Goal: Task Accomplishment & Management: Complete application form

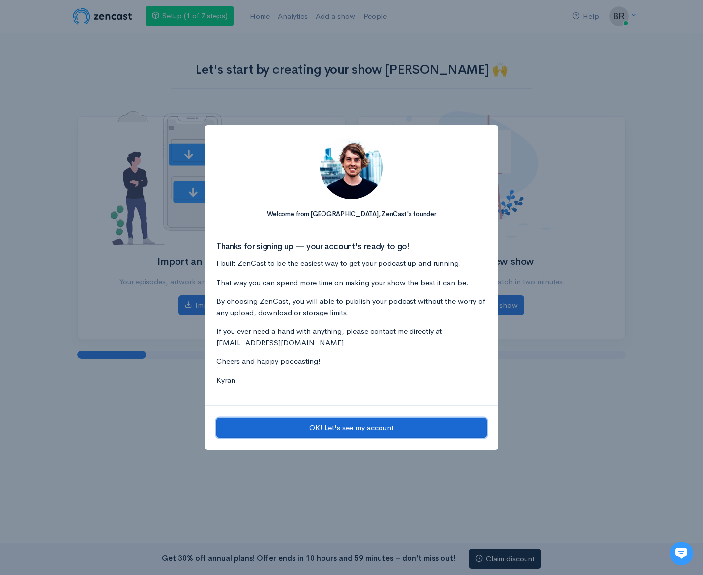
click at [352, 431] on button "OK! Let's see my account" at bounding box center [351, 428] width 270 height 20
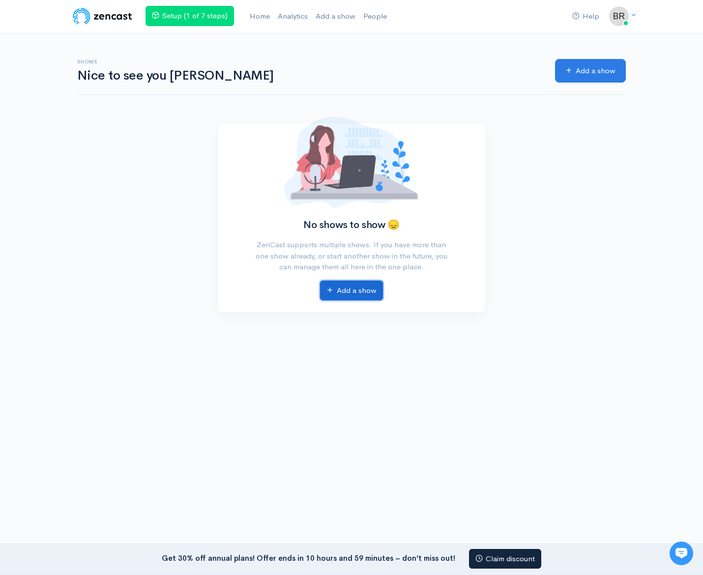
click at [345, 283] on link "Add a show" at bounding box center [351, 291] width 63 height 20
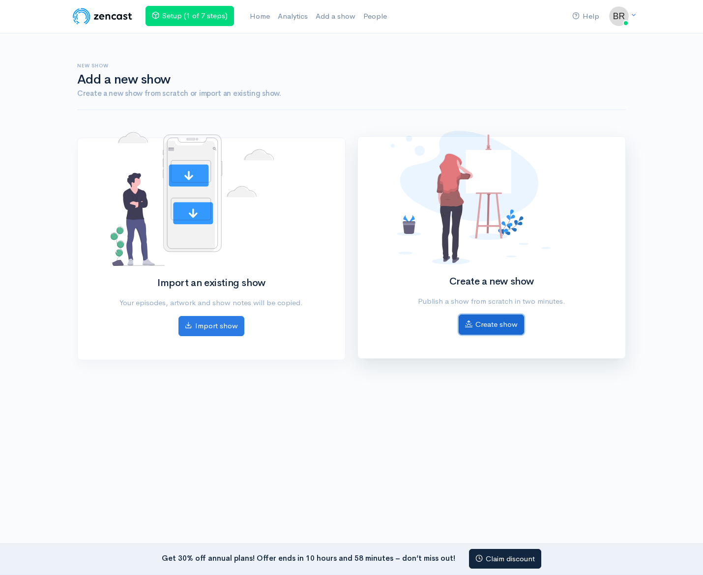
click at [502, 326] on link "Create show" at bounding box center [491, 325] width 65 height 20
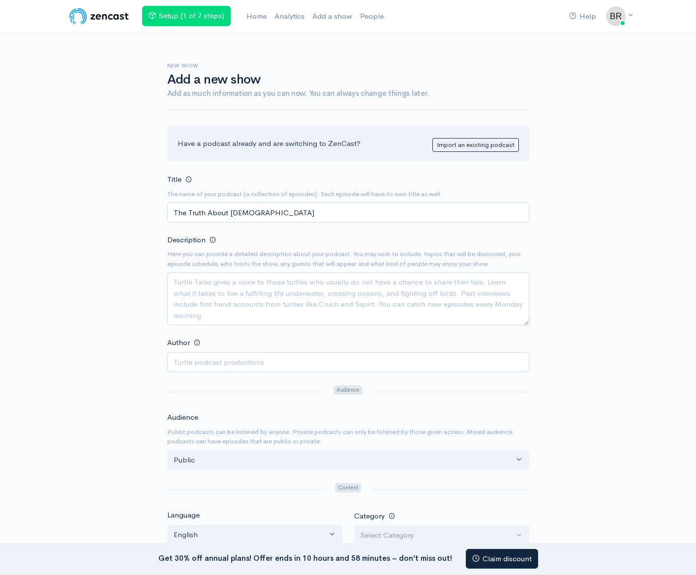
type input "The Truth About [DEMOGRAPHIC_DATA]"
click at [288, 278] on textarea "Description" at bounding box center [348, 298] width 362 height 53
paste textarea "Welcome to The Truth about [DEMOGRAPHIC_DATA], a podcast sharing powerful stori…"
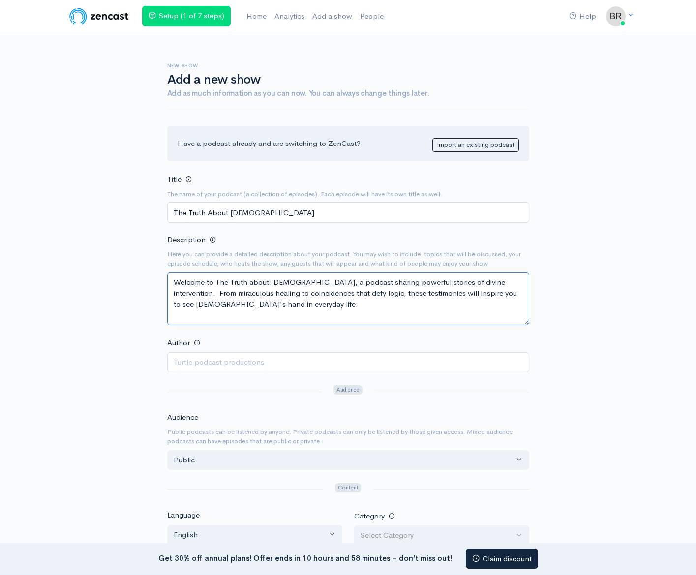
click at [217, 280] on textarea "Welcome to The Truth about God, a podcast sharing powerful stories of divine in…" at bounding box center [348, 298] width 362 height 53
click at [246, 280] on textarea "The Truth about God, a podcast sharing powerful stories of divine intervention.…" at bounding box center [348, 298] width 362 height 53
type textarea "The Truth about God is a podcast sharing powerful stories of divine interventio…"
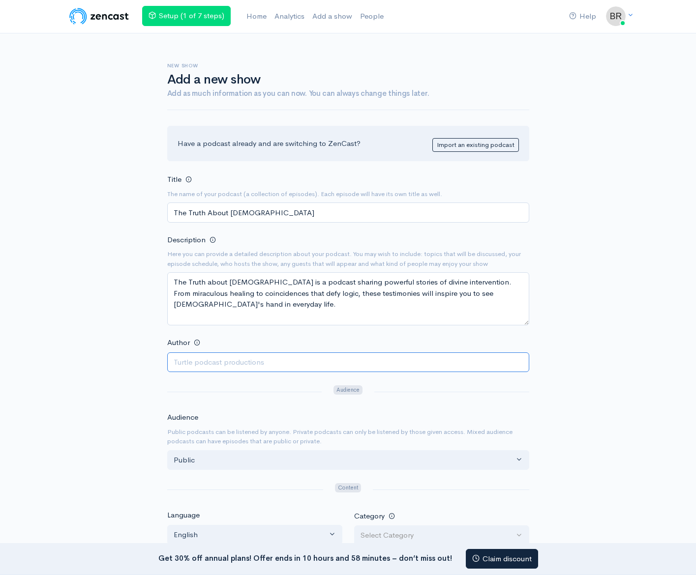
click at [267, 366] on input "Author" at bounding box center [348, 362] width 362 height 20
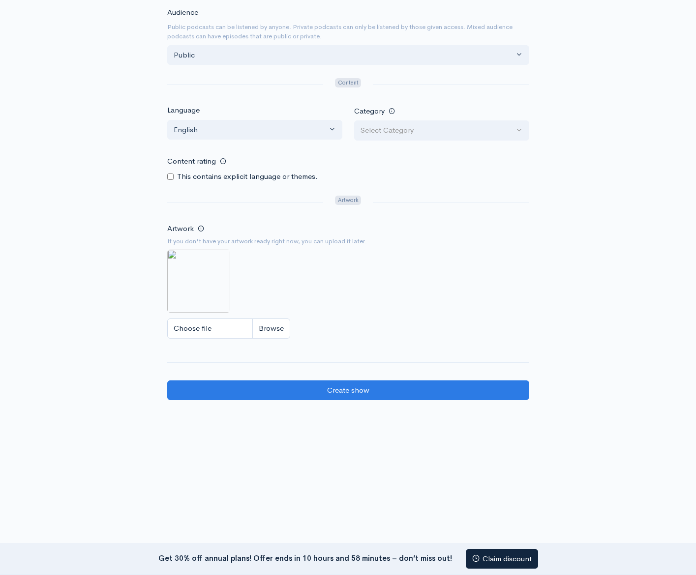
type input "Brandon Roberts"
click at [220, 327] on input "Choose file" at bounding box center [228, 329] width 123 height 20
type input "C:\fakepath\TAG logo half.JPG"
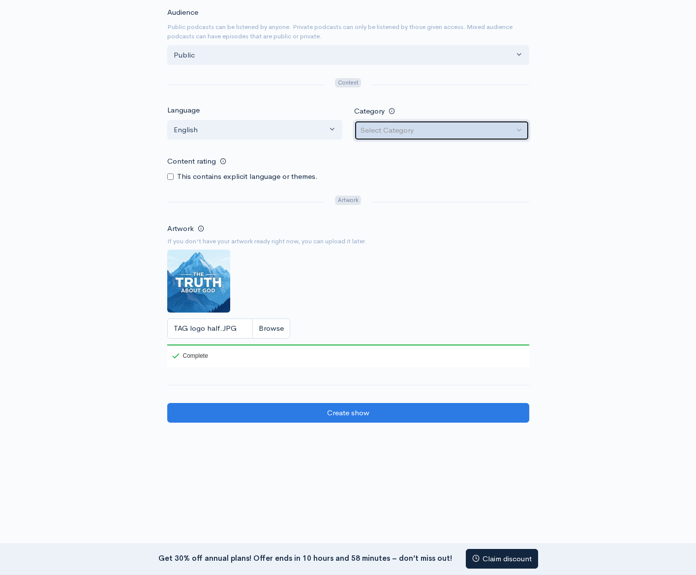
click at [524, 130] on button "Select Category" at bounding box center [441, 130] width 175 height 20
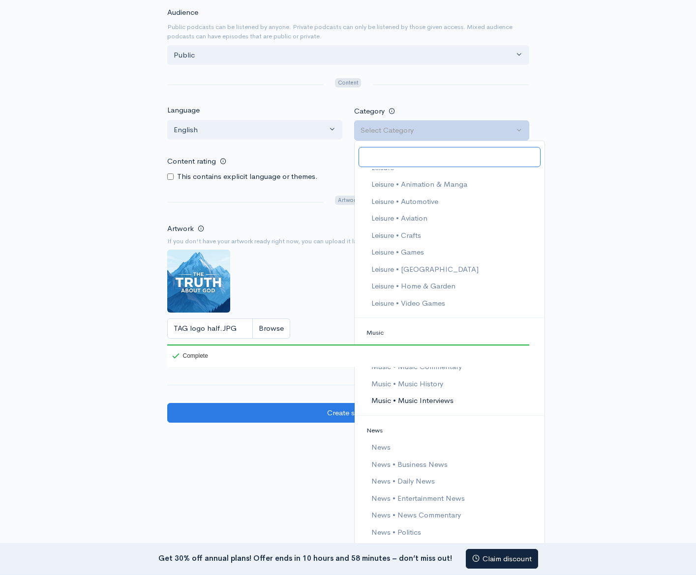
scroll to position [1370, 0]
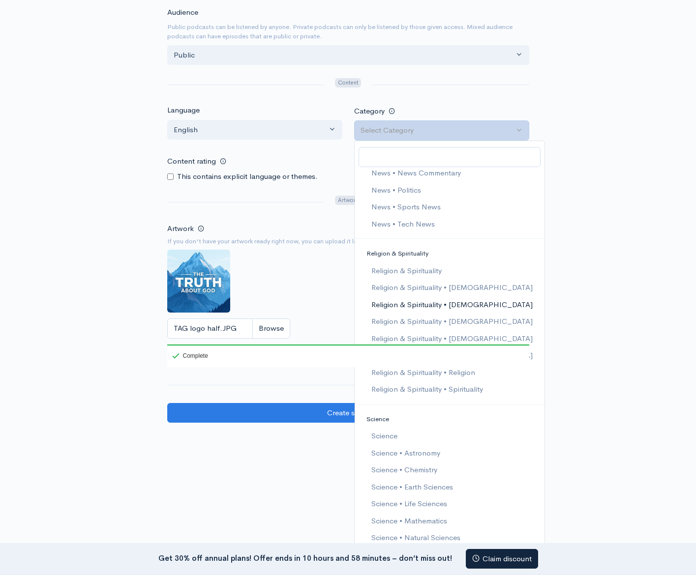
click at [433, 306] on span "Religion & Spirituality • [DEMOGRAPHIC_DATA]" at bounding box center [451, 304] width 161 height 11
select select "Religion & Spirituality > [DEMOGRAPHIC_DATA]"
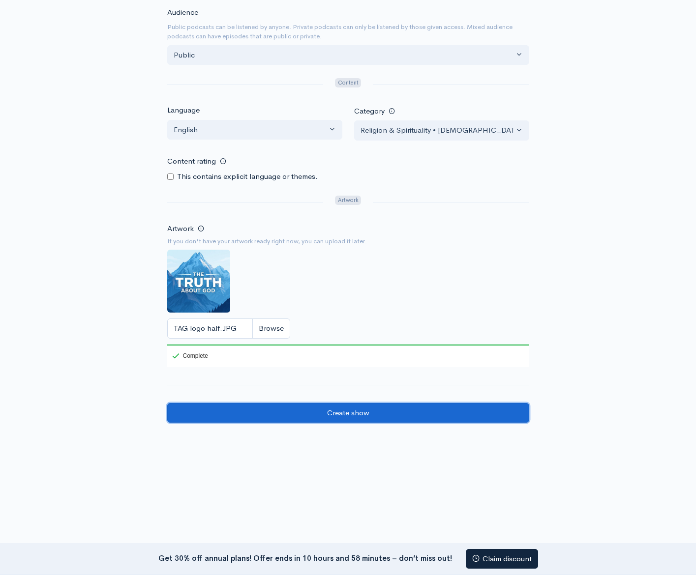
click at [309, 408] on input "Create show" at bounding box center [348, 413] width 362 height 20
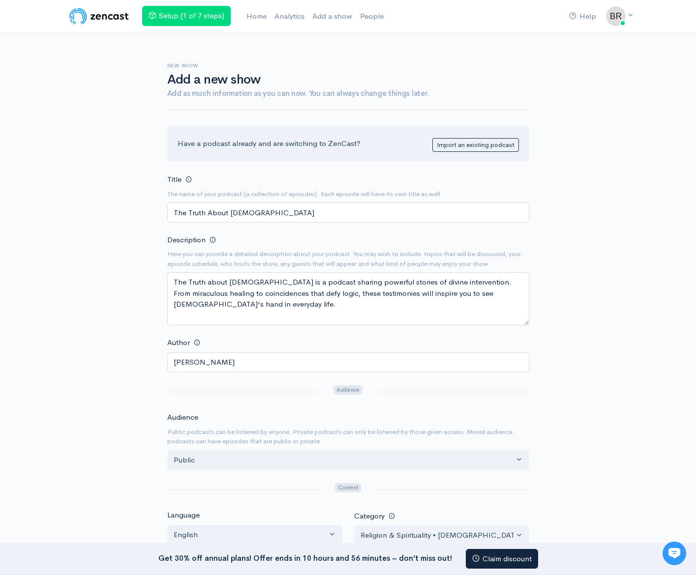
scroll to position [427, 0]
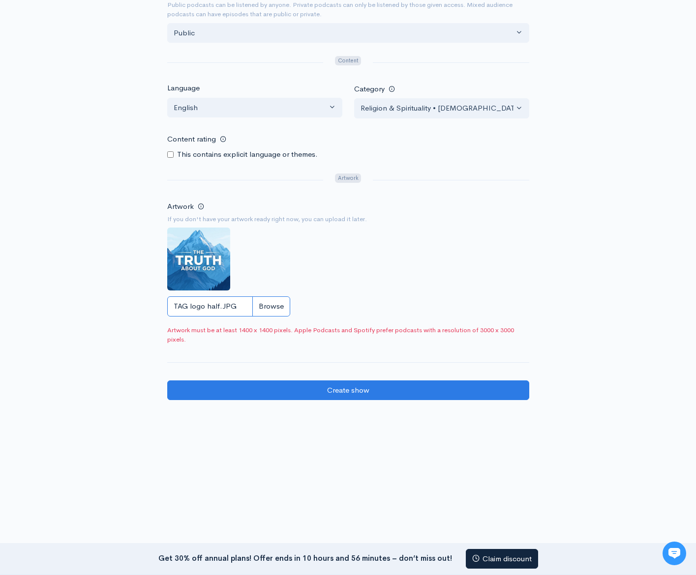
click at [273, 300] on input "TAG logo half.JPG" at bounding box center [228, 306] width 123 height 20
type input "C:\fakepath\TAG logo.JPG"
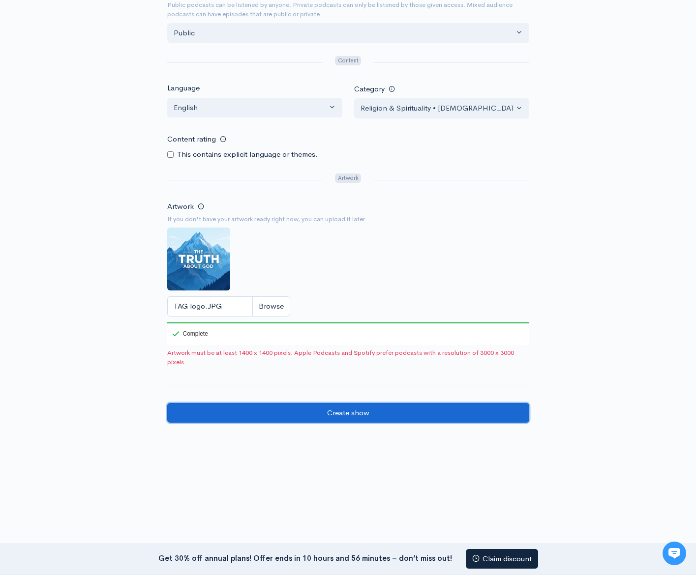
click at [333, 415] on input "Create show" at bounding box center [348, 413] width 362 height 20
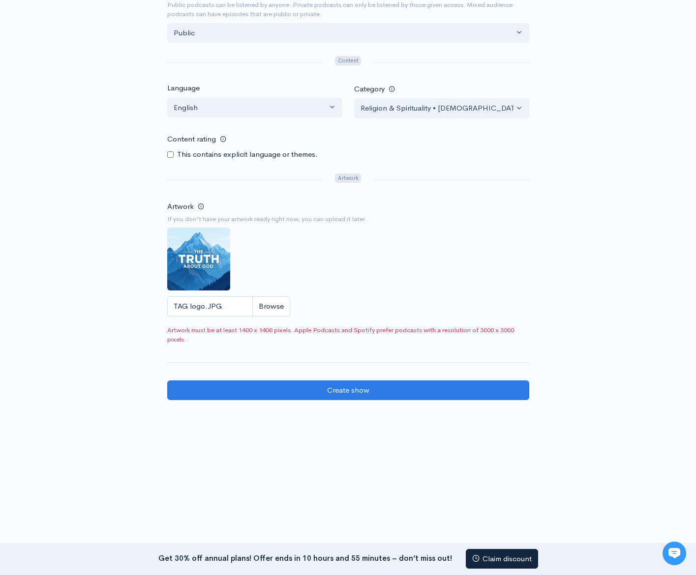
drag, startPoint x: 212, startPoint y: 259, endPoint x: 285, endPoint y: 243, distance: 74.5
click at [271, 243] on div "Artwork If you don't have your artwork ready right now, you can upload it later…" at bounding box center [348, 261] width 362 height 122
click at [209, 260] on img at bounding box center [198, 259] width 63 height 63
click at [227, 311] on input "TAG logo.JPG" at bounding box center [228, 306] width 123 height 20
click at [319, 274] on div "Artwork If you don't have your artwork ready right now, you can upload it later…" at bounding box center [348, 261] width 362 height 122
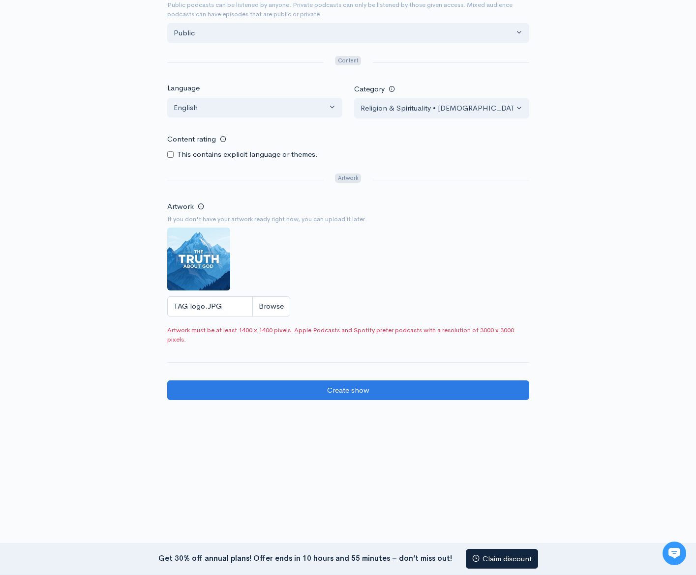
click at [348, 173] on div "Artwork" at bounding box center [348, 180] width 38 height 16
click at [344, 177] on span "Artwork" at bounding box center [348, 178] width 26 height 9
drag, startPoint x: 199, startPoint y: 275, endPoint x: 248, endPoint y: 247, distance: 56.8
click at [248, 247] on div "Artwork If you don't have your artwork ready right now, you can upload it later…" at bounding box center [348, 261] width 362 height 122
click at [222, 228] on img at bounding box center [198, 259] width 63 height 63
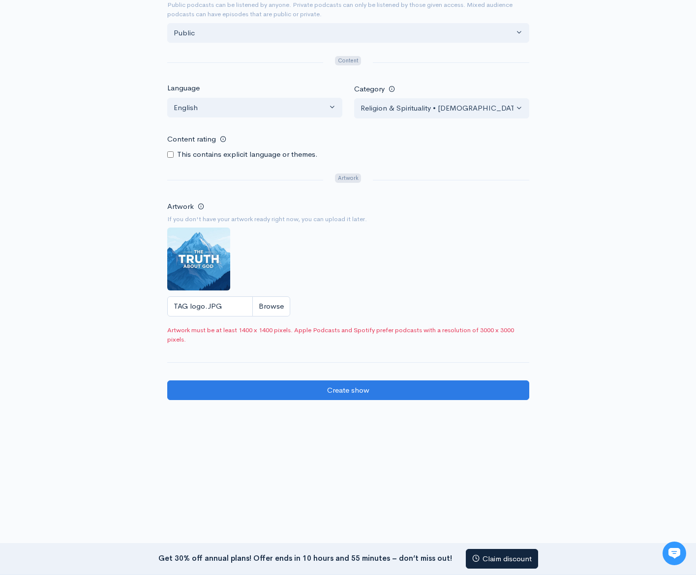
click at [183, 236] on img at bounding box center [198, 259] width 63 height 63
click at [181, 236] on img at bounding box center [198, 259] width 63 height 63
click at [189, 310] on input "TAG logo.JPG" at bounding box center [228, 306] width 123 height 20
click at [249, 328] on span "Artwork must be at least 1400 x 1400 pixels. Apple Podcasts and Spotify prefer …" at bounding box center [348, 334] width 362 height 19
drag, startPoint x: 272, startPoint y: 328, endPoint x: 291, endPoint y: 332, distance: 19.1
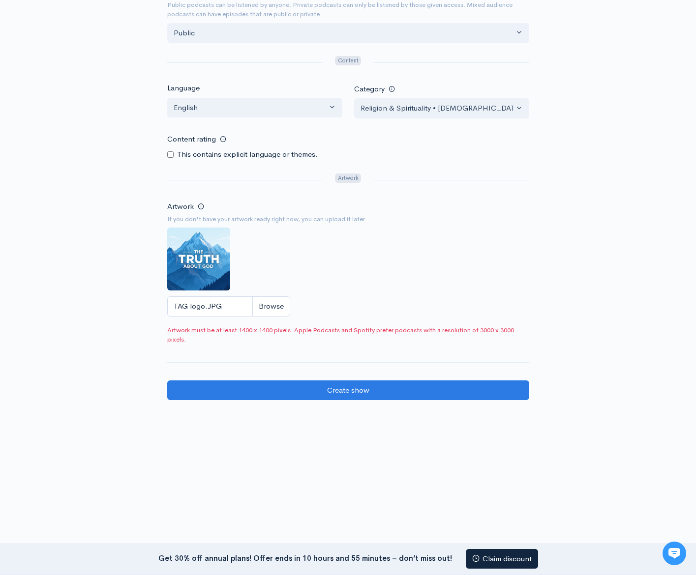
click at [275, 328] on span "Artwork must be at least 1400 x 1400 pixels. Apple Podcasts and Spotify prefer …" at bounding box center [348, 334] width 362 height 19
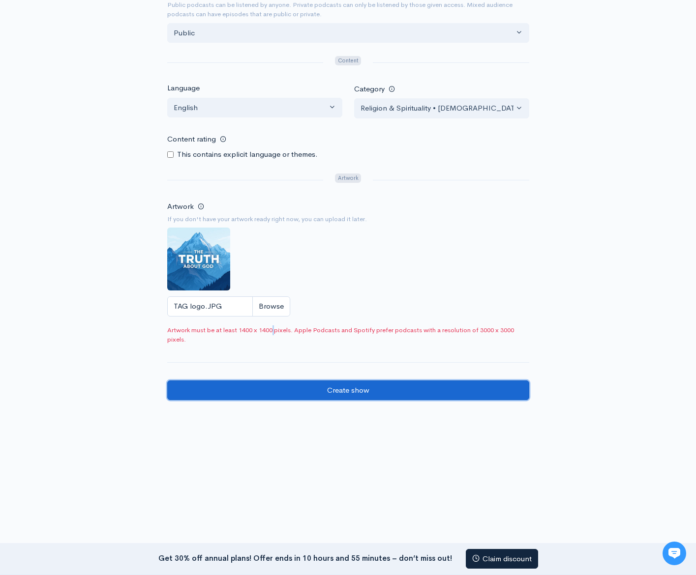
click at [345, 391] on input "Create show" at bounding box center [348, 391] width 362 height 20
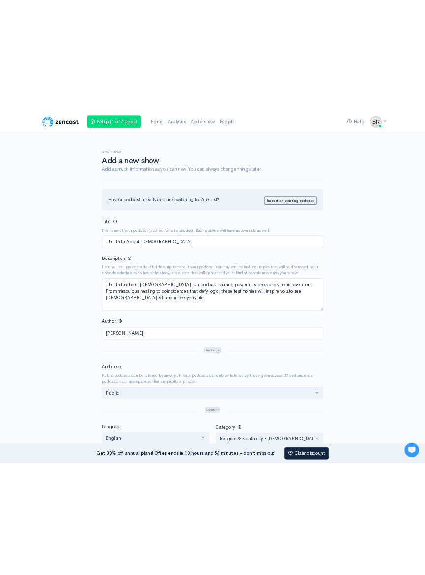
scroll to position [427, 0]
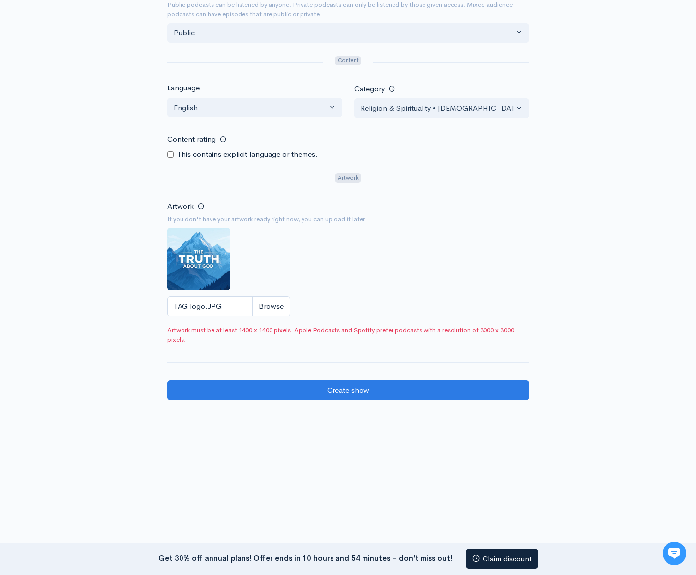
click at [212, 239] on img at bounding box center [198, 259] width 63 height 63
click at [346, 176] on span "Artwork" at bounding box center [348, 178] width 26 height 9
click at [236, 161] on form "Title The name of your podcast (a collection of episodes). Each episode will ha…" at bounding box center [348, 73] width 362 height 654
click at [206, 205] on link at bounding box center [203, 207] width 14 height 14
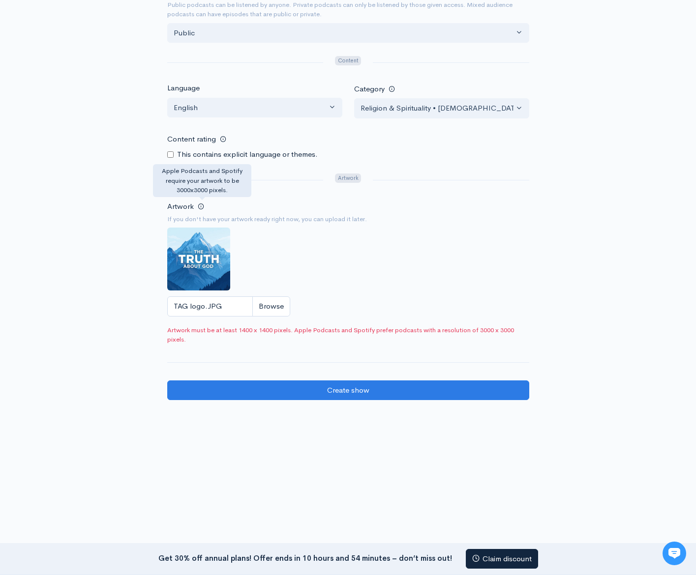
scroll to position [384, 0]
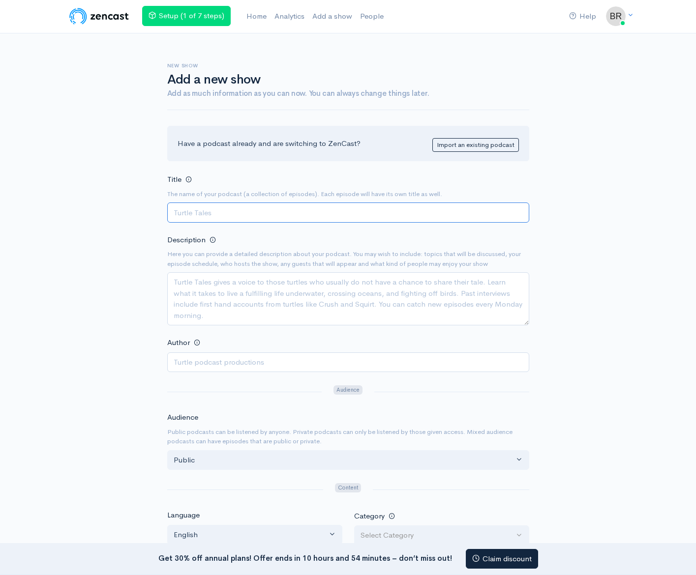
click at [239, 209] on input "Title" at bounding box center [348, 213] width 362 height 20
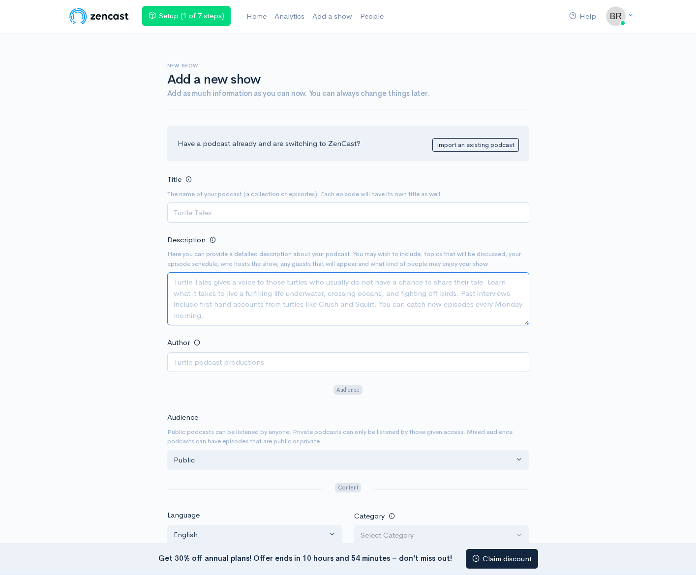
paste textarea "Welcome to The Truth about [DEMOGRAPHIC_DATA], a podcast sharing powerful stori…"
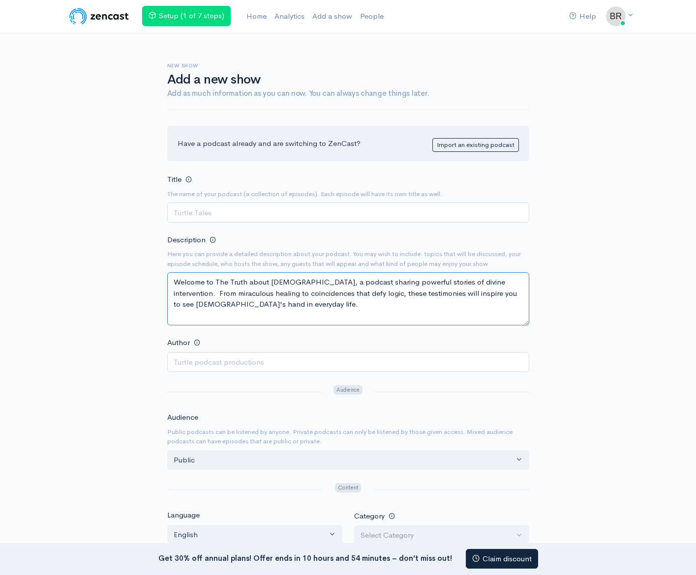
click at [216, 281] on textarea "Welcome to The Truth about [DEMOGRAPHIC_DATA], a podcast sharing powerful stori…" at bounding box center [348, 298] width 362 height 53
click at [244, 280] on textarea "The Truth about [DEMOGRAPHIC_DATA], a podcast sharing powerful stories of divin…" at bounding box center [348, 298] width 362 height 53
type textarea "The Truth about [DEMOGRAPHIC_DATA] is a podcast sharing powerful stories of div…"
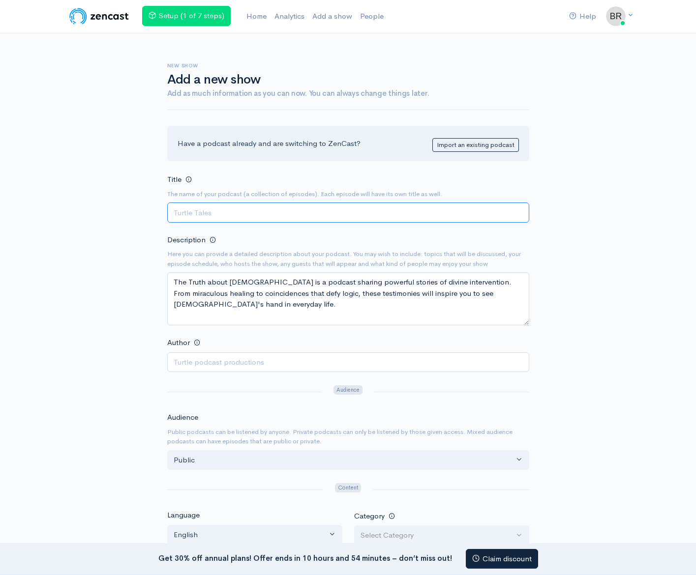
click at [225, 210] on input "Title" at bounding box center [348, 213] width 362 height 20
type input "The Truth About [DEMOGRAPHIC_DATA]"
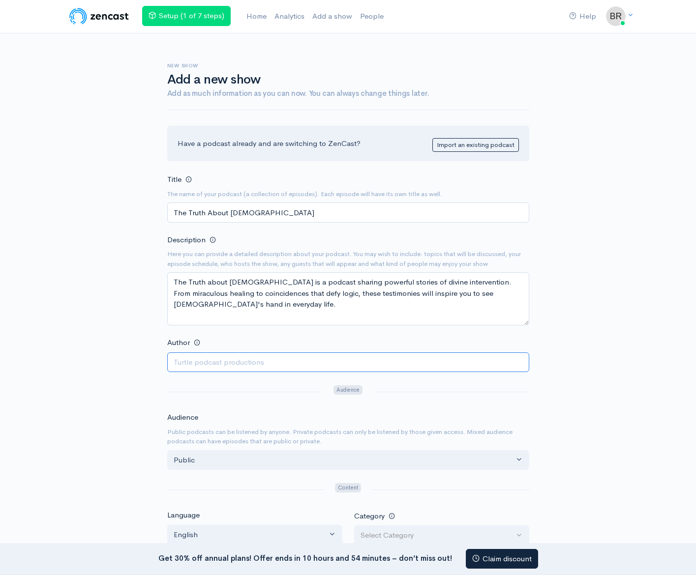
click at [249, 369] on input "Author" at bounding box center [348, 362] width 362 height 20
type input "[PERSON_NAME]"
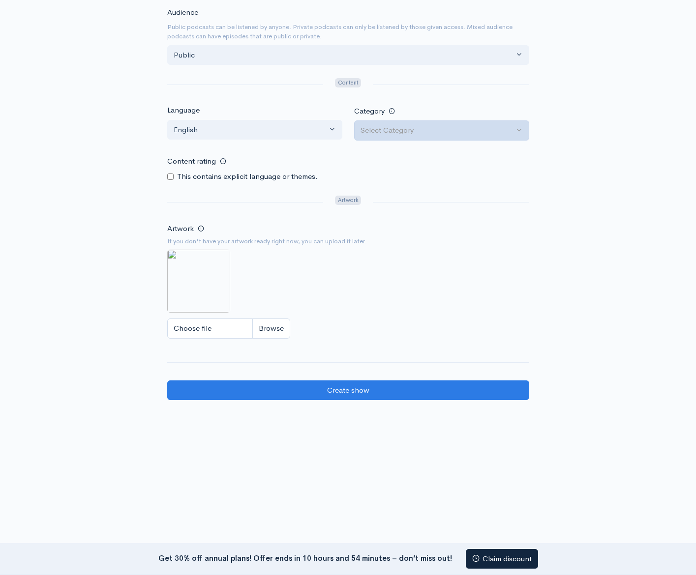
click at [521, 126] on button "Select Category" at bounding box center [441, 130] width 175 height 20
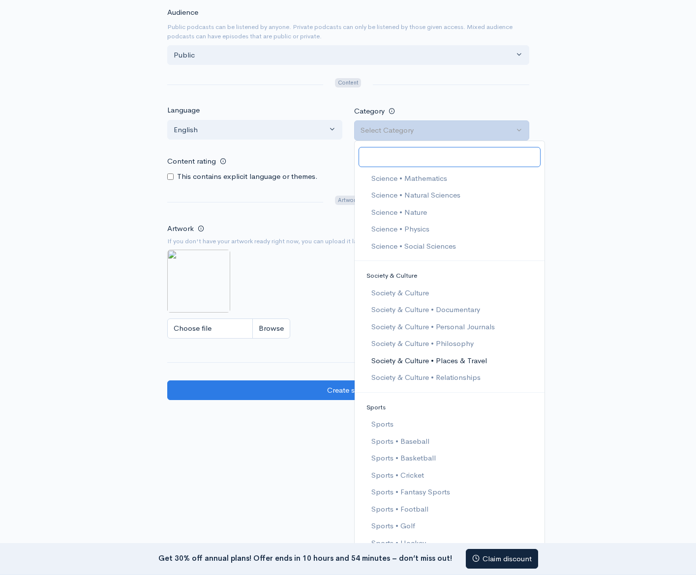
scroll to position [1370, 0]
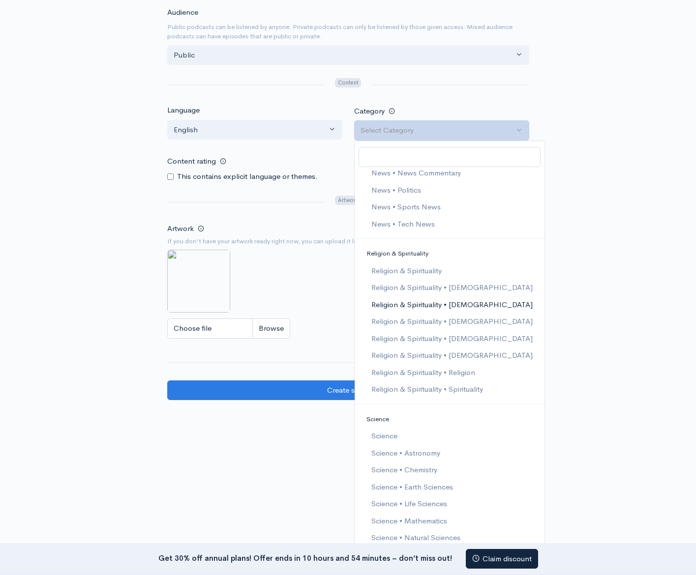
click at [430, 300] on span "Religion & Spirituality • [DEMOGRAPHIC_DATA]" at bounding box center [451, 304] width 161 height 11
select select "Religion & Spirituality > [DEMOGRAPHIC_DATA]"
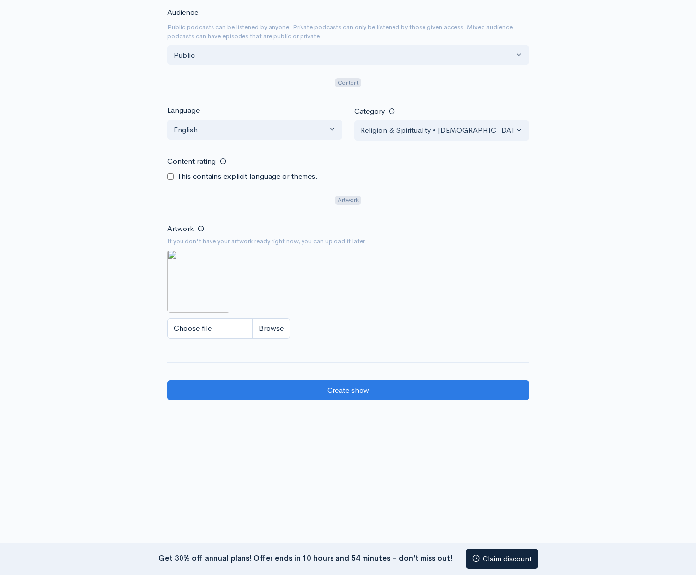
click at [409, 256] on div "Artwork If you don't have your artwork ready right now, you can upload it later…" at bounding box center [348, 283] width 362 height 122
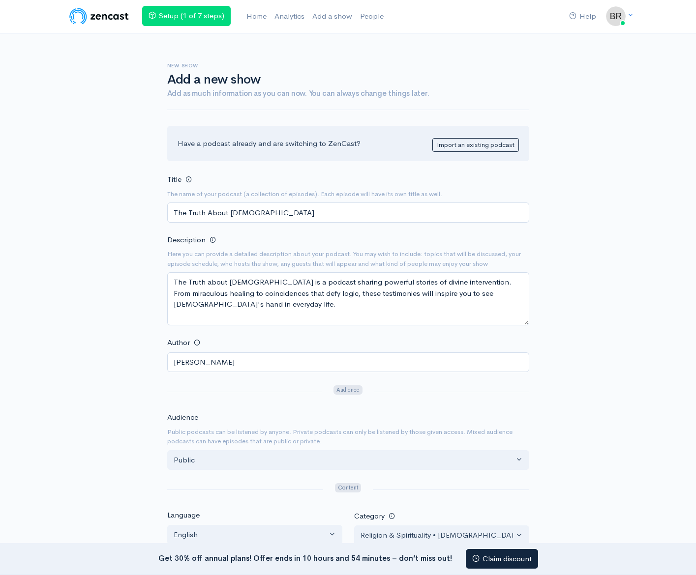
scroll to position [405, 0]
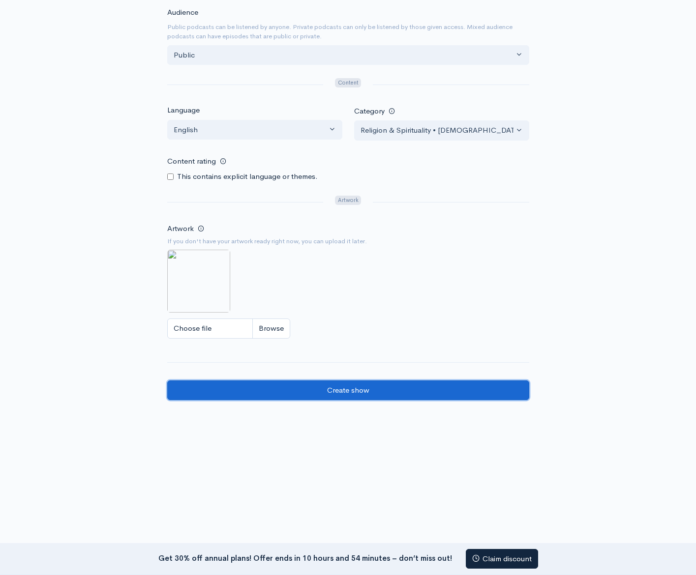
click at [377, 390] on input "Create show" at bounding box center [348, 391] width 362 height 20
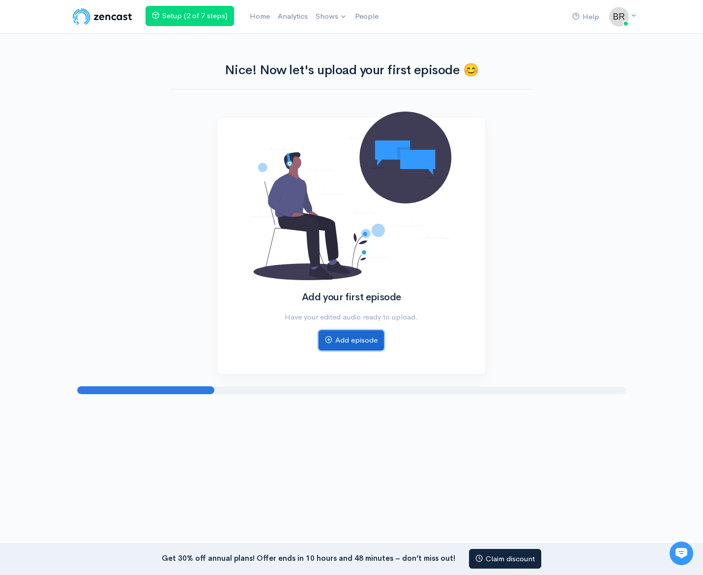
click at [364, 337] on link "Add episode" at bounding box center [351, 340] width 65 height 20
